Goal: Task Accomplishment & Management: Manage account settings

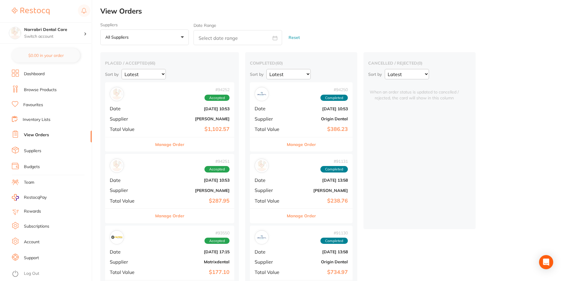
click at [177, 121] on b "[PERSON_NAME]" at bounding box center [191, 119] width 77 height 5
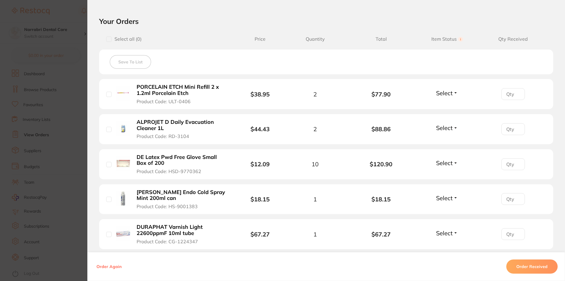
scroll to position [118, 0]
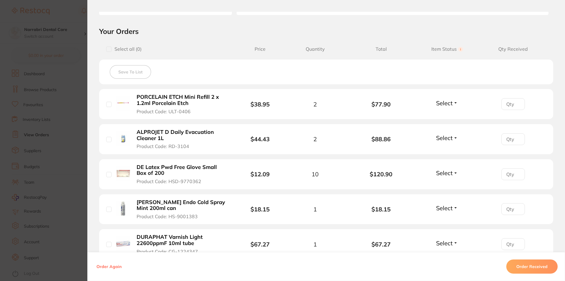
click at [451, 104] on span "Select" at bounding box center [444, 102] width 17 height 7
click at [441, 114] on span "Received" at bounding box center [447, 116] width 15 height 4
click at [446, 138] on span "Select" at bounding box center [444, 137] width 17 height 7
click at [440, 151] on span "Received" at bounding box center [447, 150] width 15 height 4
click at [444, 174] on span "Select" at bounding box center [444, 172] width 17 height 7
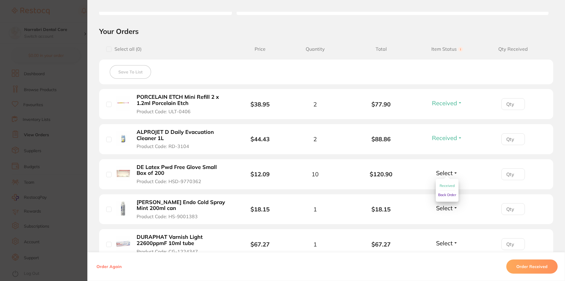
click at [443, 187] on span "Received" at bounding box center [447, 186] width 15 height 4
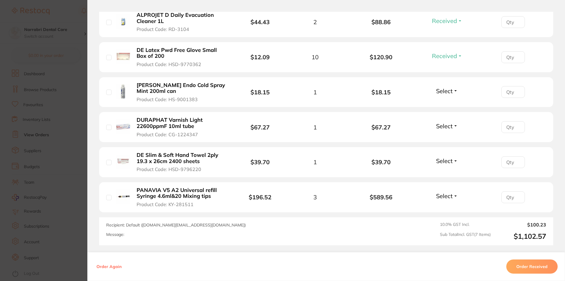
scroll to position [236, 0]
click at [449, 91] on span "Select" at bounding box center [444, 89] width 17 height 7
click at [440, 104] on span "Received" at bounding box center [447, 103] width 15 height 4
click at [442, 129] on div "Select Received Back Order" at bounding box center [447, 127] width 25 height 10
click at [441, 126] on span "Select" at bounding box center [444, 125] width 17 height 7
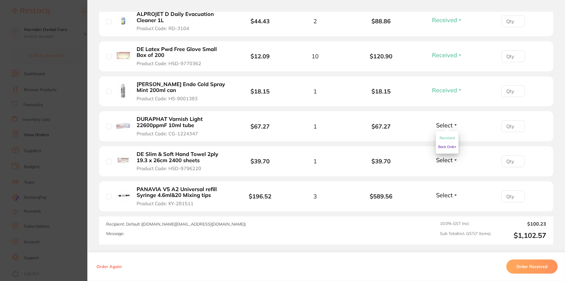
click at [441, 138] on span "Received" at bounding box center [447, 138] width 15 height 4
click at [448, 158] on span "Select" at bounding box center [444, 159] width 17 height 7
drag, startPoint x: 445, startPoint y: 171, endPoint x: 461, endPoint y: 172, distance: 15.1
click at [458, 172] on li "DE Slim & Soft Hand Towel 2ply 19.3 x 26cm 2400 sheets Product Code: HSD-979622…" at bounding box center [326, 161] width 454 height 30
click at [445, 159] on span "Select" at bounding box center [444, 159] width 17 height 7
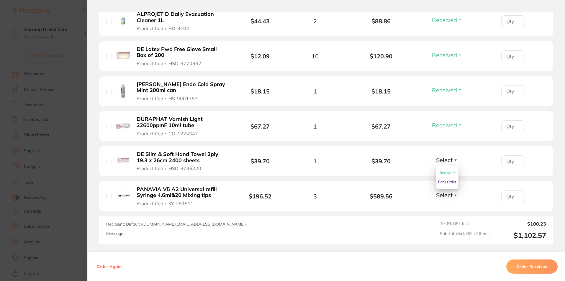
click at [441, 172] on span "Received" at bounding box center [447, 173] width 15 height 4
click at [443, 194] on span "Select" at bounding box center [444, 195] width 17 height 7
click at [444, 208] on span "Received" at bounding box center [447, 208] width 15 height 4
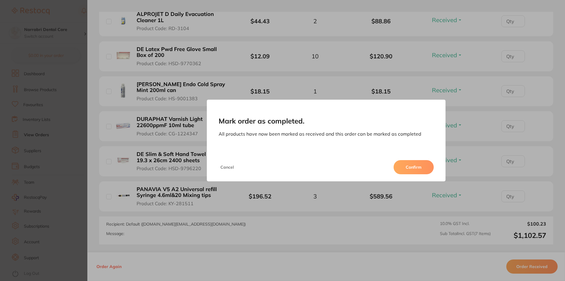
click at [425, 169] on button "Confirm" at bounding box center [414, 167] width 40 height 14
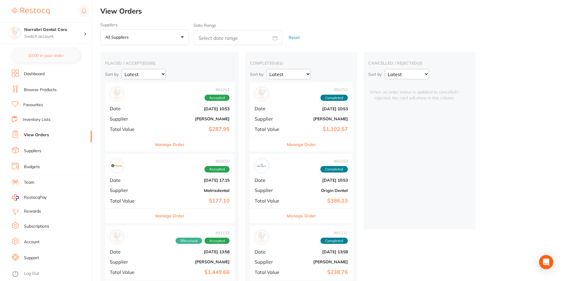
click at [211, 122] on div "# 94251 Accepted Date [DATE] 10:53 Supplier [PERSON_NAME] Total Value $287.95" at bounding box center [169, 109] width 129 height 55
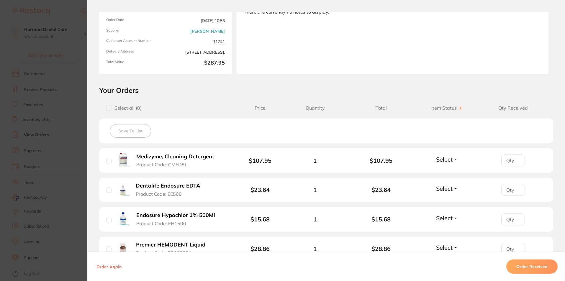
scroll to position [89, 0]
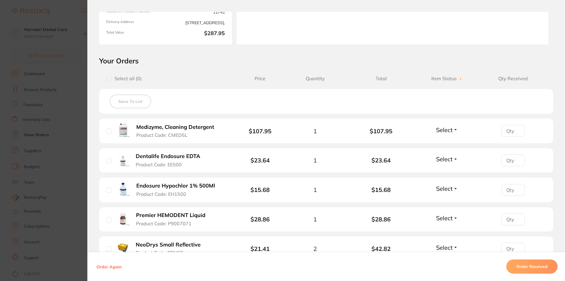
click at [450, 131] on span "Select" at bounding box center [444, 129] width 17 height 7
click at [446, 143] on span "Received" at bounding box center [447, 143] width 15 height 4
click at [445, 160] on span "Select" at bounding box center [444, 159] width 17 height 7
click at [444, 171] on span "Received" at bounding box center [447, 172] width 15 height 4
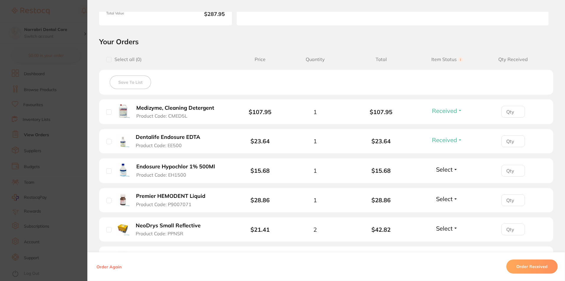
scroll to position [118, 0]
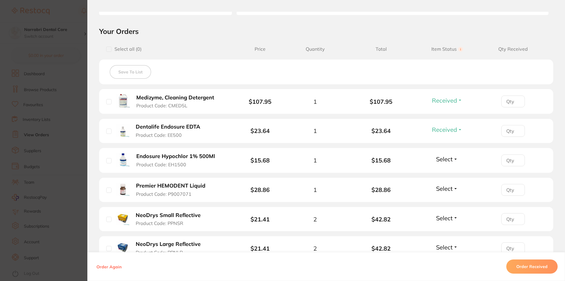
click at [448, 161] on span "Select" at bounding box center [444, 159] width 17 height 7
click at [446, 171] on span "Received" at bounding box center [447, 172] width 15 height 4
click at [446, 189] on span "Select" at bounding box center [444, 188] width 17 height 7
click at [445, 200] on span "Received" at bounding box center [447, 201] width 15 height 4
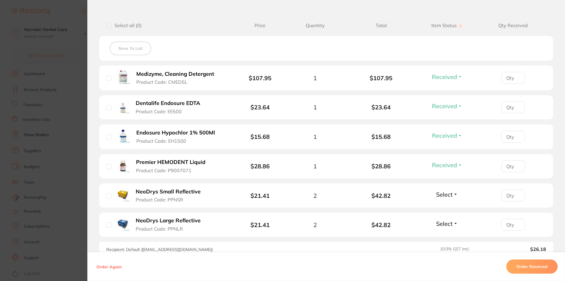
scroll to position [177, 0]
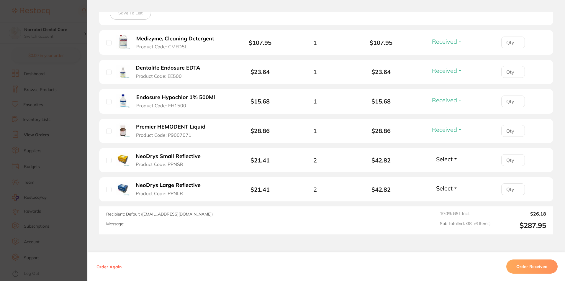
click at [441, 162] on span "Select" at bounding box center [444, 159] width 17 height 7
click at [440, 172] on span "Received" at bounding box center [447, 172] width 15 height 4
click at [444, 189] on span "Select" at bounding box center [444, 188] width 17 height 7
click at [447, 200] on span "Received" at bounding box center [447, 201] width 15 height 4
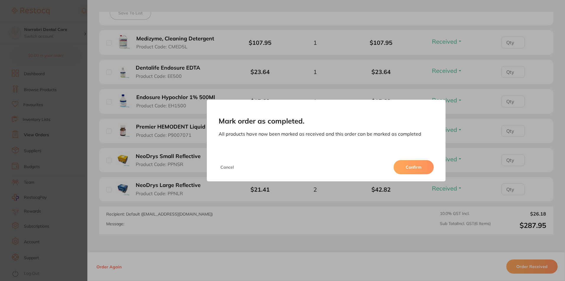
click at [420, 169] on button "Confirm" at bounding box center [414, 167] width 40 height 14
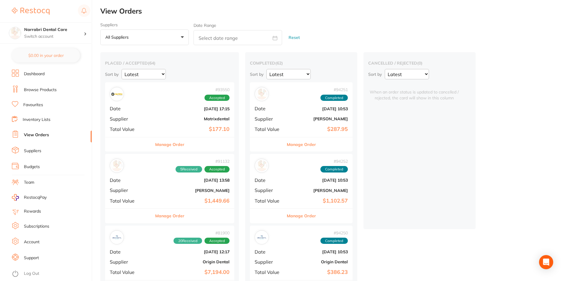
click at [210, 121] on b "Matrixdental" at bounding box center [191, 119] width 77 height 5
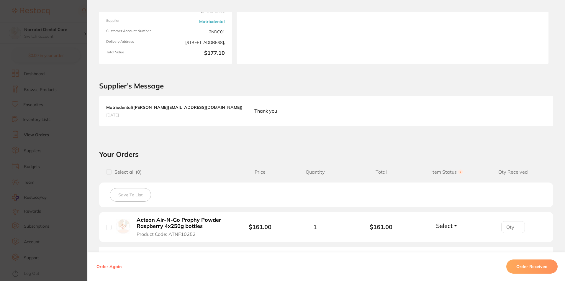
scroll to position [89, 0]
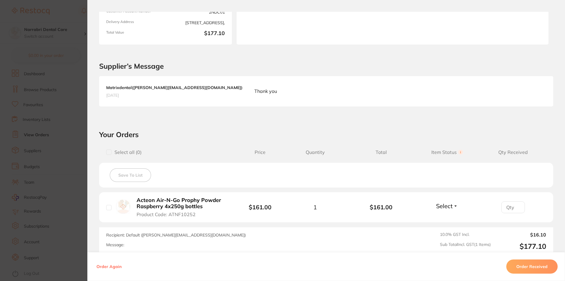
click at [447, 204] on span "Select" at bounding box center [444, 206] width 17 height 7
click at [443, 220] on span "Received" at bounding box center [447, 219] width 15 height 4
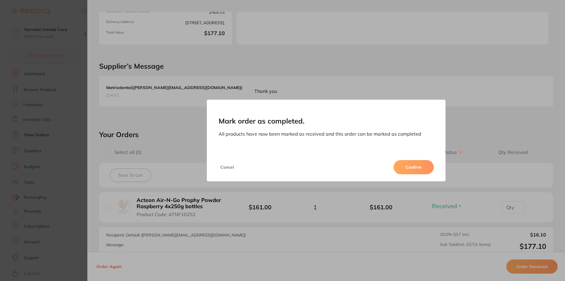
click at [424, 162] on button "Confirm" at bounding box center [414, 167] width 40 height 14
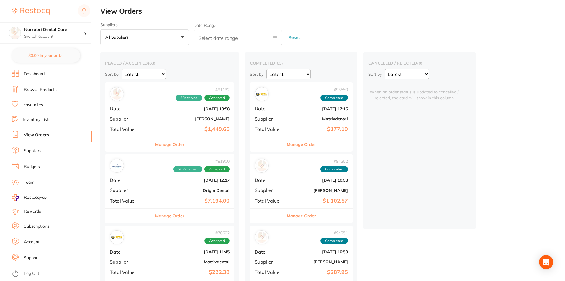
click at [195, 187] on div "# 81900 20 Received Accepted Date [DATE] 12:17 Supplier Origin Dental Total Val…" at bounding box center [169, 181] width 129 height 55
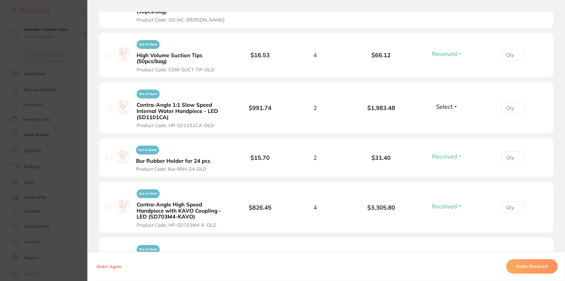
scroll to position [502, 0]
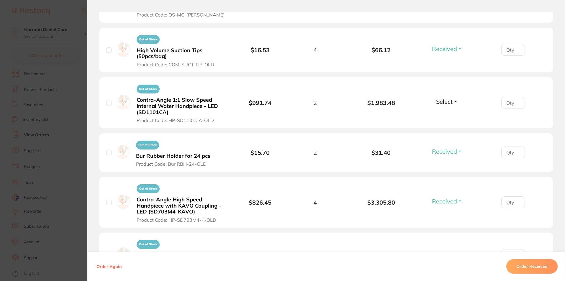
click at [60, 106] on section "Order ID: Restocq- 81900 Order Information 20 Received Accepted Order Order Dat…" at bounding box center [282, 140] width 565 height 281
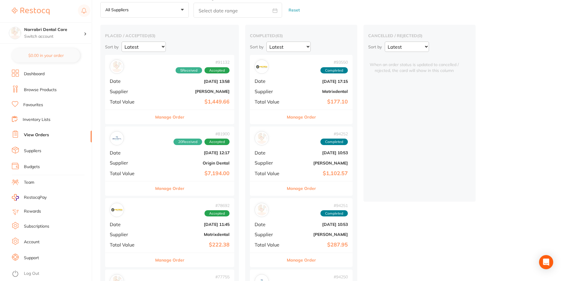
scroll to position [89, 0]
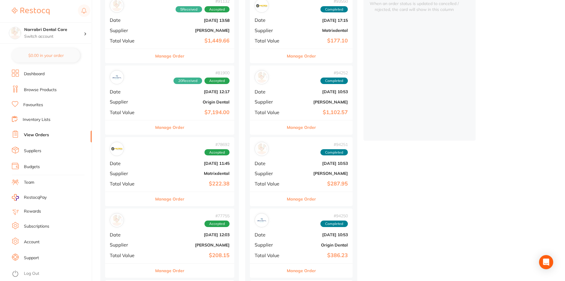
click at [191, 177] on div "# 78692 Accepted Date [DATE] 11:45 Supplier Matrixdental Total Value $222.38" at bounding box center [169, 164] width 129 height 55
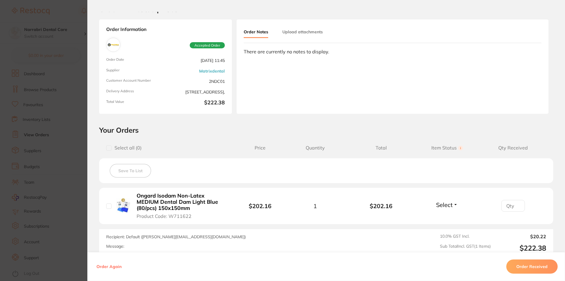
scroll to position [30, 0]
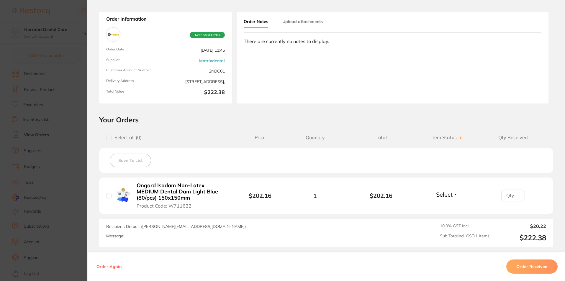
click at [447, 197] on span "Select" at bounding box center [444, 194] width 17 height 7
click at [440, 209] on span "Received" at bounding box center [447, 207] width 15 height 4
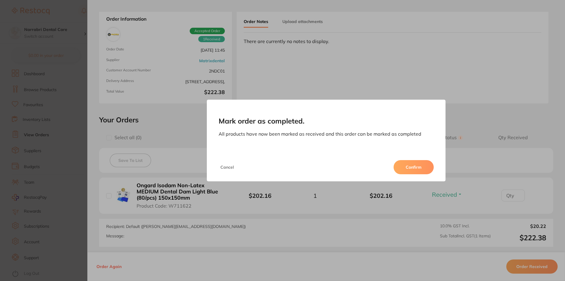
click at [403, 164] on button "Confirm" at bounding box center [414, 167] width 40 height 14
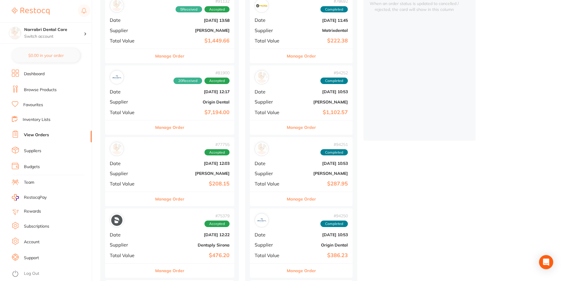
click at [198, 173] on b "[PERSON_NAME]" at bounding box center [191, 173] width 77 height 5
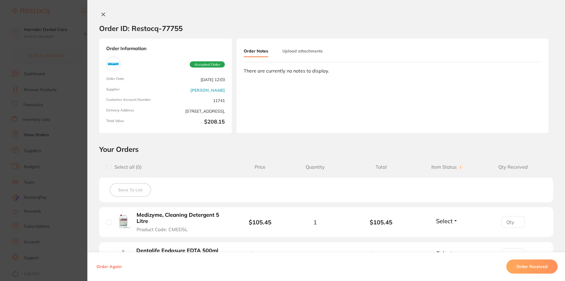
scroll to position [59, 0]
click at [69, 143] on section "Order ID: Restocq- 77755 Order Information Accepted Order Order Date [DATE] 12:…" at bounding box center [282, 140] width 565 height 281
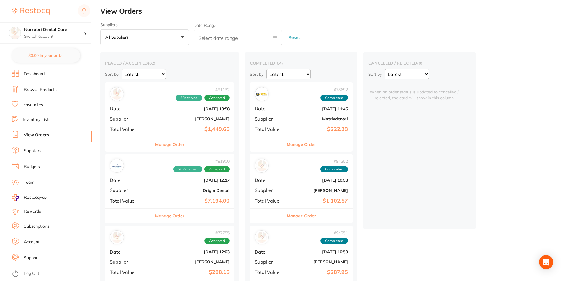
click at [222, 122] on div "# 91132 5 Received Accepted Date [DATE] 13:58 Supplier [PERSON_NAME] Total Valu…" at bounding box center [169, 109] width 129 height 55
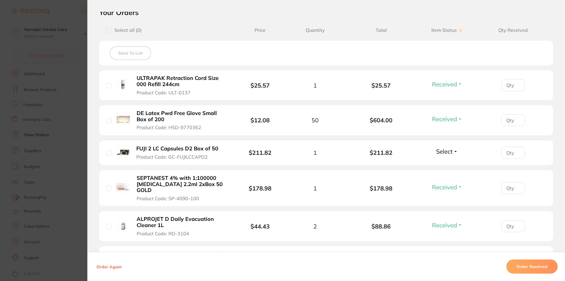
scroll to position [148, 0]
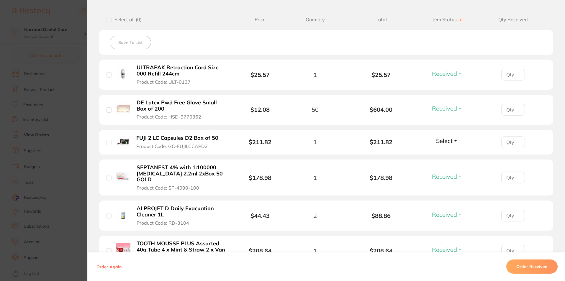
click at [444, 143] on span "Select" at bounding box center [444, 140] width 17 height 7
click at [442, 152] on span "Received" at bounding box center [447, 153] width 15 height 4
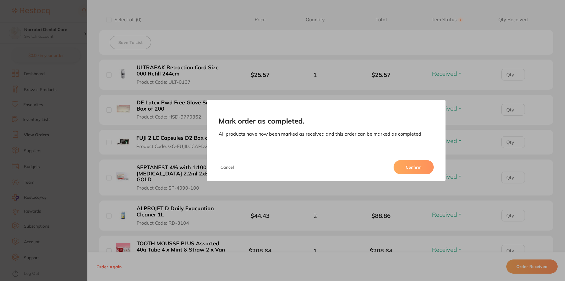
click at [414, 170] on button "Confirm" at bounding box center [414, 167] width 40 height 14
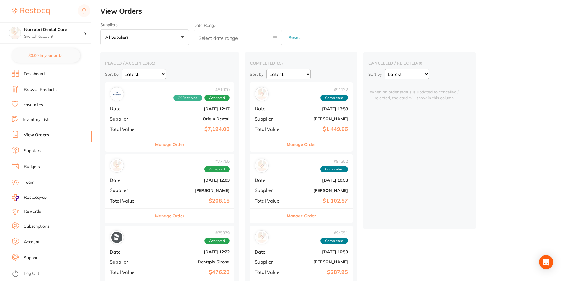
click at [211, 120] on b "Origin Dental" at bounding box center [191, 119] width 77 height 5
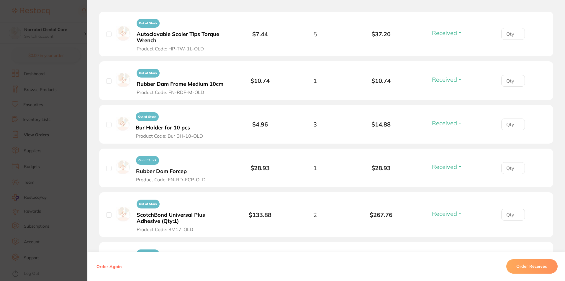
scroll to position [738, 0]
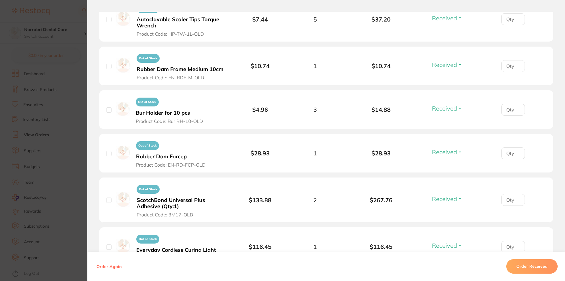
click at [71, 143] on section "Order ID: Restocq- 81900 Order Information 20 Received Accepted Order Order Dat…" at bounding box center [282, 140] width 565 height 281
